Goal: Transaction & Acquisition: Purchase product/service

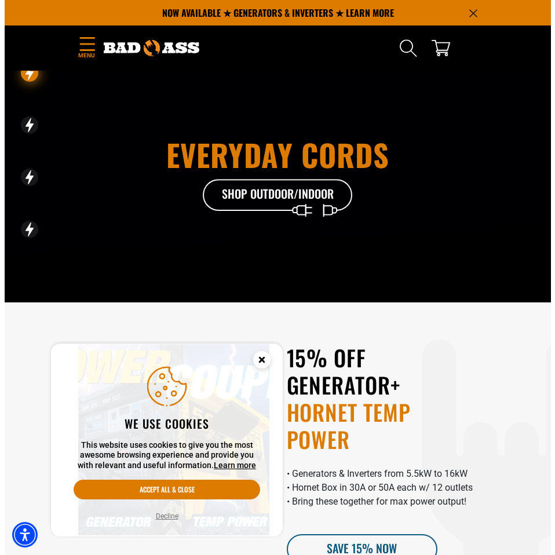
scroll to position [58, 0]
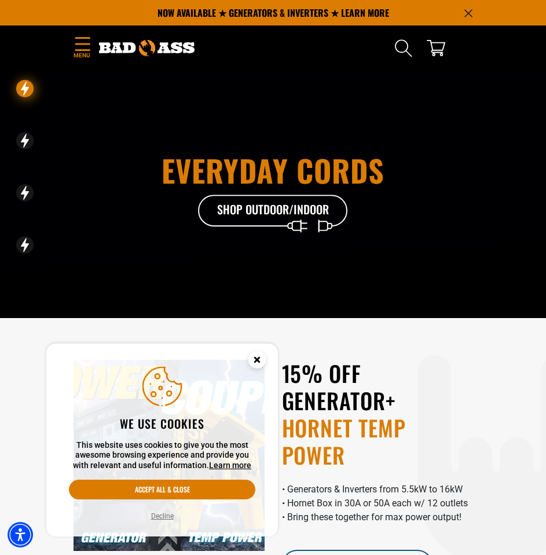
click at [391, 54] on details-modal "Search" at bounding box center [403, 48] width 46 height 41
click at [398, 49] on icon "Search" at bounding box center [403, 48] width 19 height 19
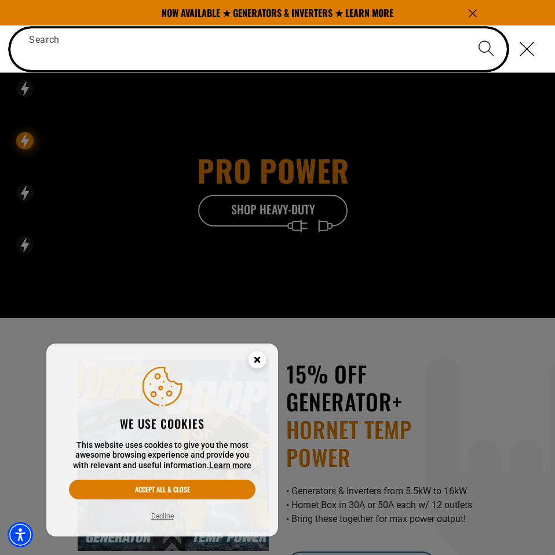
click at [60, 46] on input "Search" at bounding box center [258, 49] width 496 height 42
paste input "**********"
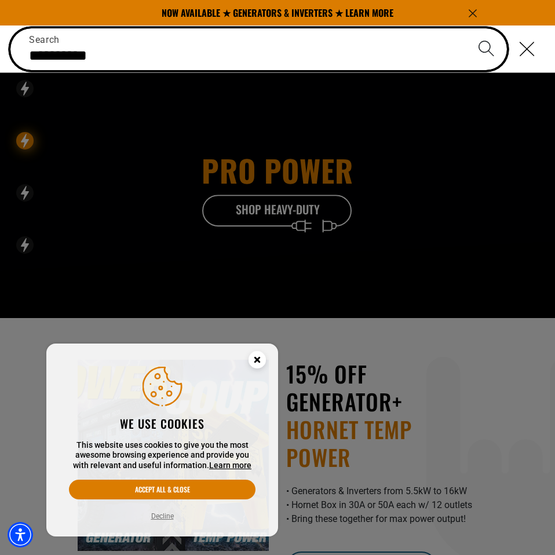
type input "**********"
click at [465, 28] on button "Search" at bounding box center [485, 48] width 41 height 41
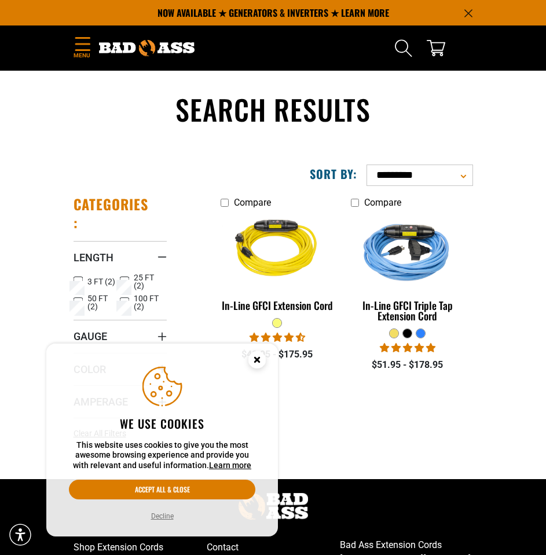
click at [354, 443] on div "Compare In-Line GFCI Extension Cord 8 reviews 4 questions $48.95 - $175.95 Comp…" at bounding box center [342, 322] width 278 height 272
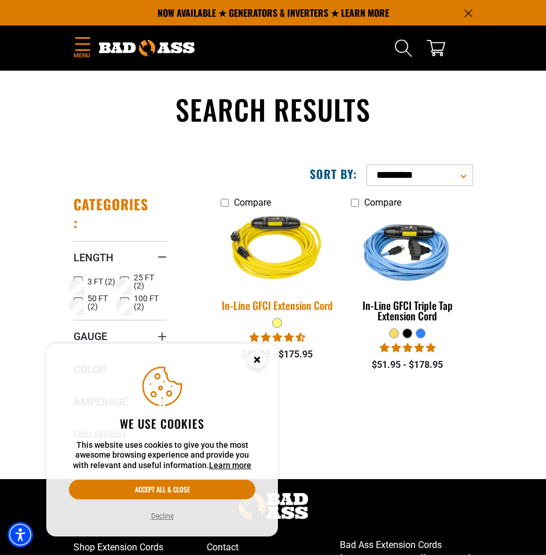
click at [283, 271] on img at bounding box center [277, 250] width 136 height 122
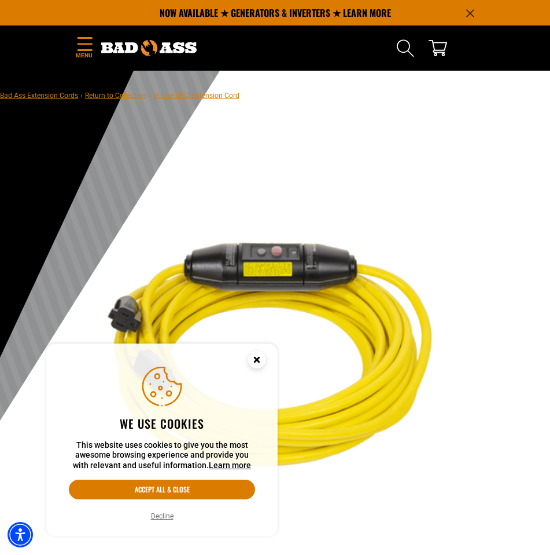
click at [258, 355] on circle "Cookie Consent" at bounding box center [256, 359] width 17 height 17
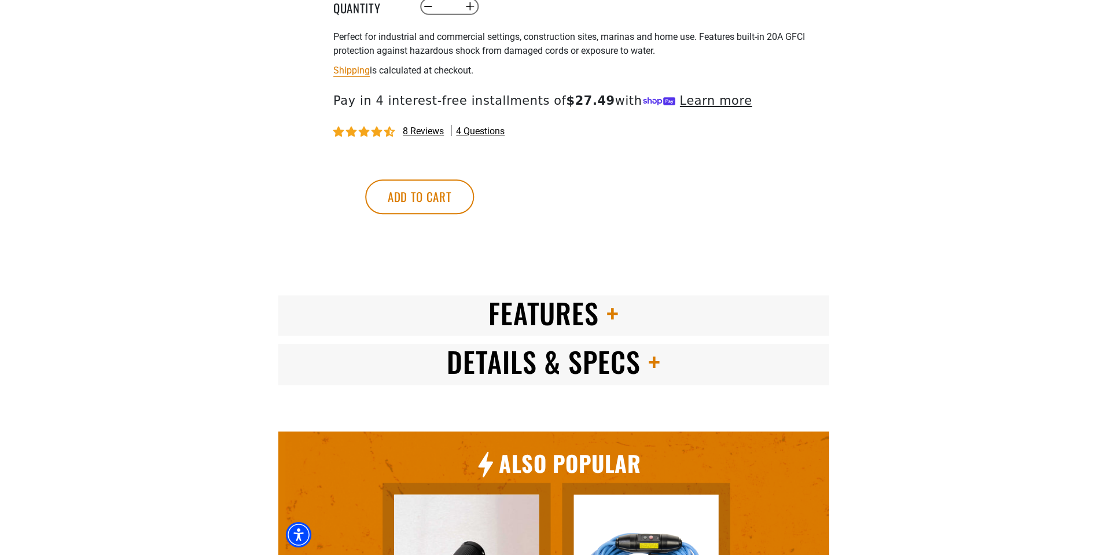
scroll to position [1100, 0]
